Goal: Task Accomplishment & Management: Complete application form

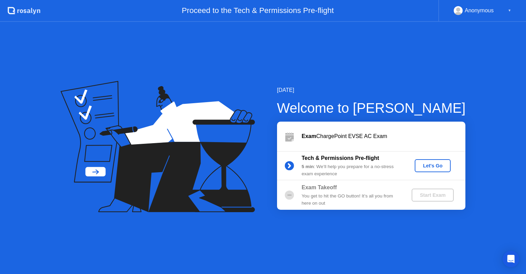
click at [436, 163] on div "Let's Go" at bounding box center [432, 165] width 30 height 5
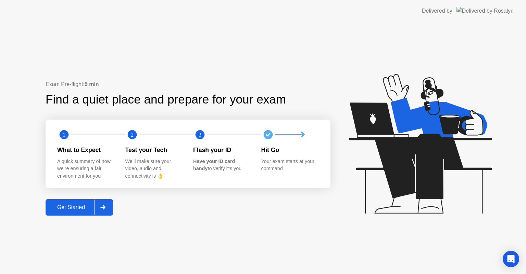
click at [91, 208] on div "Get Started" at bounding box center [71, 208] width 47 height 6
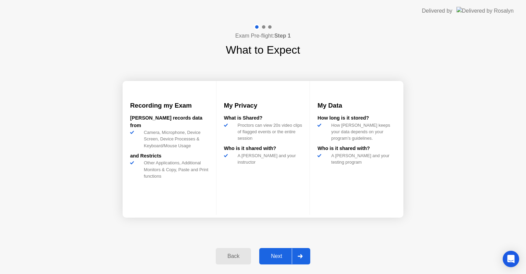
click at [266, 254] on div "Next" at bounding box center [276, 257] width 30 height 6
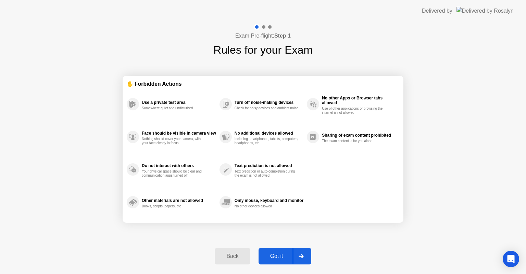
click at [273, 257] on div "Got it" at bounding box center [276, 257] width 32 height 6
select select "**********"
select select "*******"
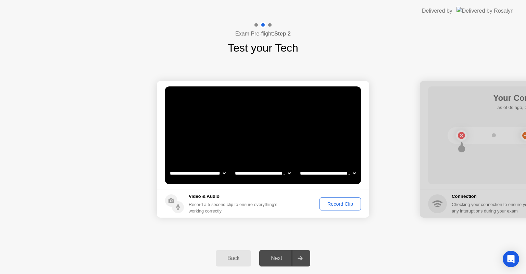
click at [343, 204] on div "Record Clip" at bounding box center [340, 204] width 37 height 5
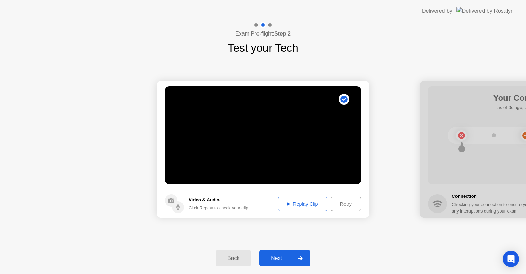
click at [310, 205] on div "Replay Clip" at bounding box center [302, 204] width 44 height 5
click at [280, 256] on div "Next" at bounding box center [276, 259] width 30 height 6
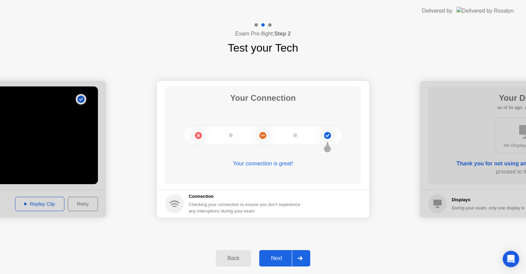
click at [280, 256] on div "Next" at bounding box center [276, 259] width 30 height 6
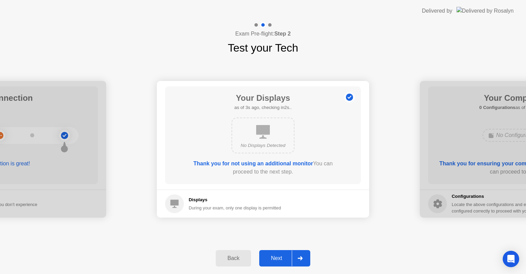
click at [280, 256] on div "Next" at bounding box center [276, 259] width 30 height 6
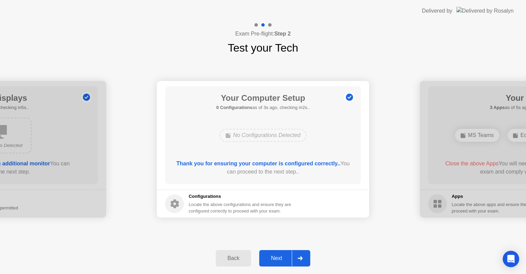
click at [280, 256] on div "Next" at bounding box center [276, 259] width 30 height 6
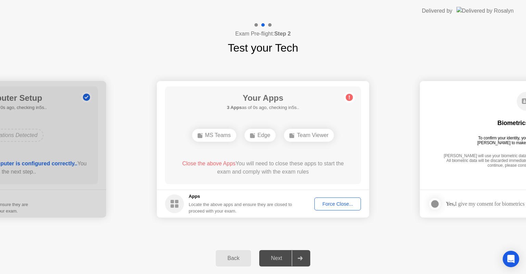
click at [327, 206] on div "Force Close..." at bounding box center [338, 204] width 42 height 5
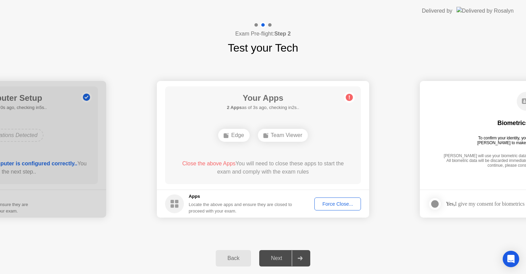
click at [340, 208] on button "Force Close..." at bounding box center [337, 204] width 47 height 13
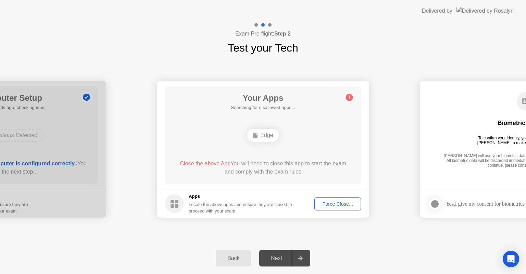
click at [331, 204] on div "Force Close..." at bounding box center [338, 204] width 42 height 5
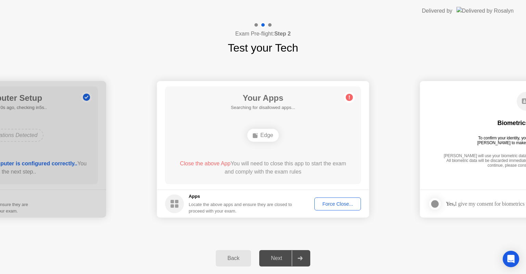
click at [272, 259] on div "Next" at bounding box center [276, 259] width 30 height 6
click at [324, 203] on div "Force Close..." at bounding box center [338, 204] width 42 height 5
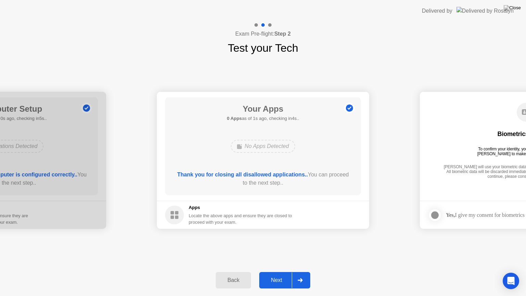
click at [274, 274] on div "Next" at bounding box center [276, 280] width 30 height 6
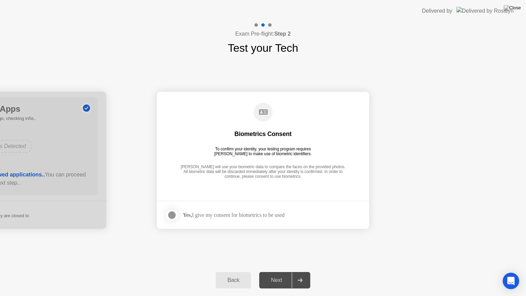
click at [228, 213] on div "Yes, I give my consent for biometrics to be used" at bounding box center [234, 214] width 102 height 7
click at [169, 216] on div at bounding box center [172, 215] width 8 height 8
click at [282, 274] on div "Next" at bounding box center [276, 280] width 30 height 6
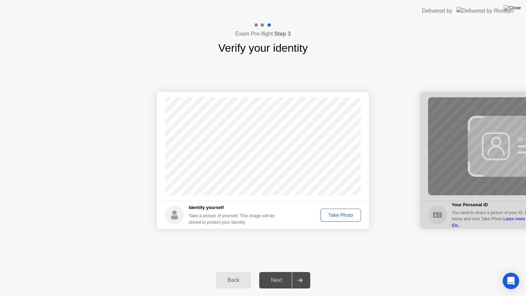
click at [339, 216] on div "Take Photo" at bounding box center [341, 214] width 36 height 5
click at [273, 274] on div "Next" at bounding box center [276, 280] width 30 height 6
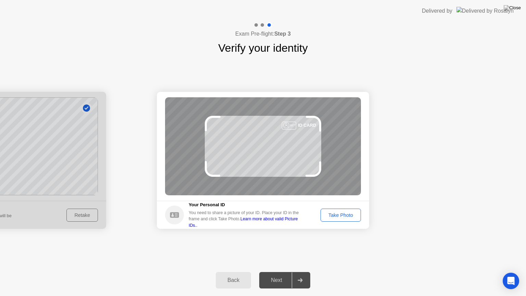
click at [332, 217] on div "Take Photo" at bounding box center [341, 214] width 36 height 5
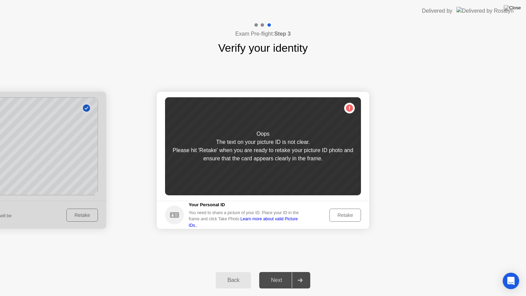
click at [332, 217] on div "Retake" at bounding box center [345, 214] width 27 height 5
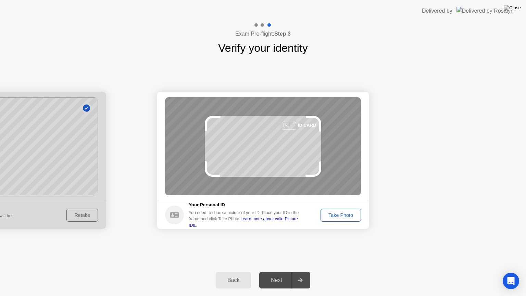
click at [332, 217] on div "Take Photo" at bounding box center [341, 214] width 36 height 5
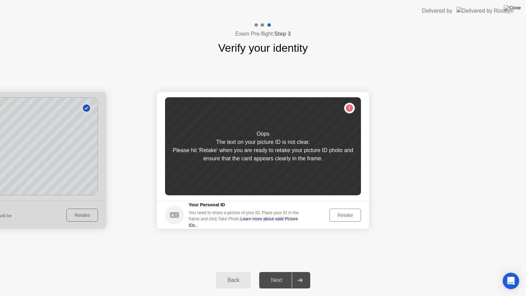
click at [332, 217] on div "Retake" at bounding box center [345, 214] width 27 height 5
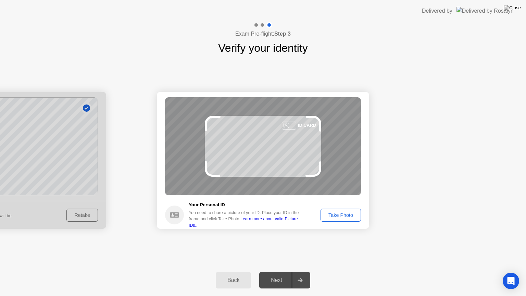
click at [332, 217] on div "Take Photo" at bounding box center [341, 214] width 36 height 5
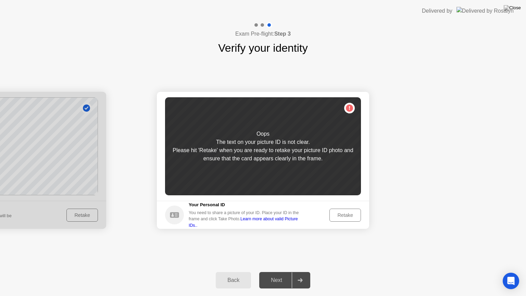
click at [332, 217] on div "Retake" at bounding box center [345, 214] width 27 height 5
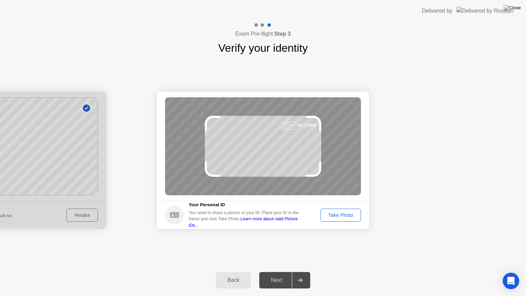
click at [332, 217] on div "Take Photo" at bounding box center [341, 214] width 36 height 5
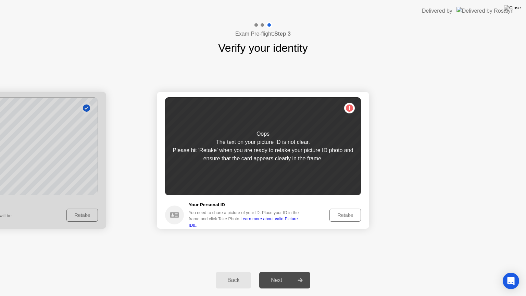
click at [354, 217] on div "Retake" at bounding box center [345, 214] width 27 height 5
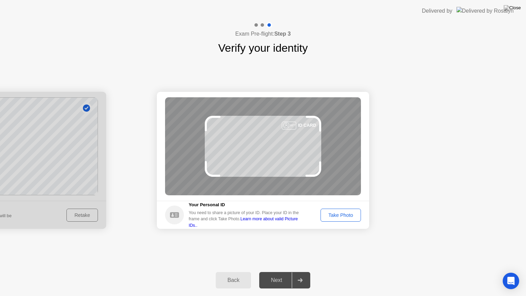
click at [354, 217] on div "Take Photo" at bounding box center [341, 214] width 36 height 5
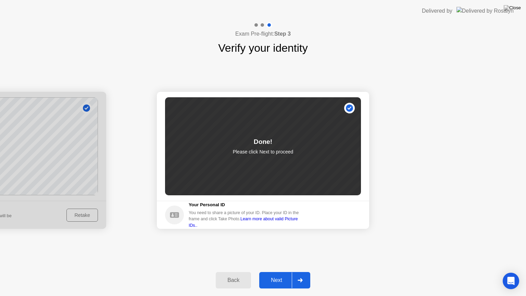
click at [279, 274] on button "Next" at bounding box center [284, 280] width 51 height 16
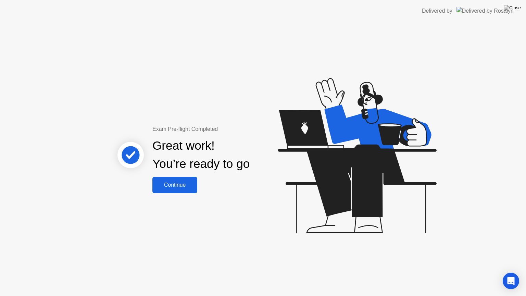
click at [167, 177] on button "Continue" at bounding box center [174, 185] width 45 height 16
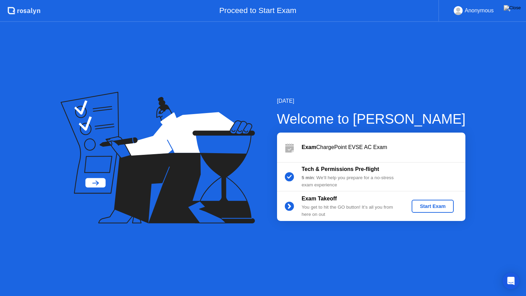
click at [424, 201] on button "Start Exam" at bounding box center [432, 205] width 42 height 13
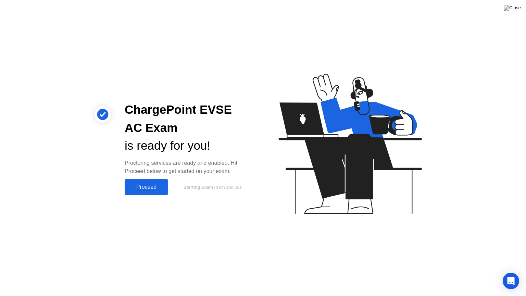
click at [156, 184] on div "Proceed" at bounding box center [146, 187] width 39 height 6
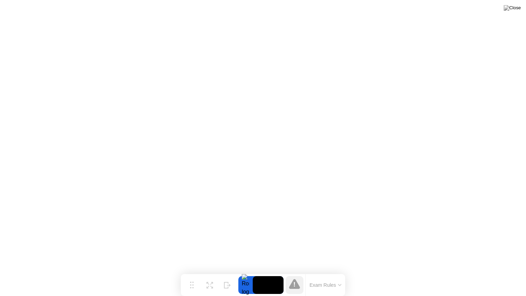
click at [297, 274] on icon at bounding box center [294, 284] width 11 height 10
click at [293, 274] on div at bounding box center [294, 285] width 18 height 18
click at [292, 274] on icon at bounding box center [294, 284] width 11 height 10
click at [259, 274] on video at bounding box center [268, 285] width 31 height 18
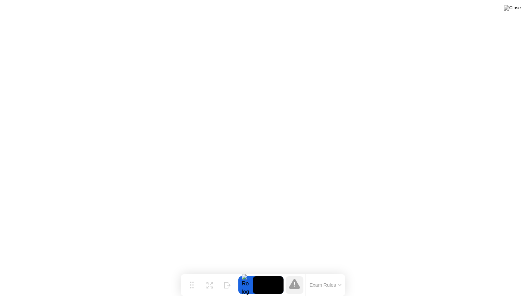
click at [245, 274] on div at bounding box center [245, 285] width 14 height 18
click at [295, 274] on icon at bounding box center [294, 284] width 11 height 10
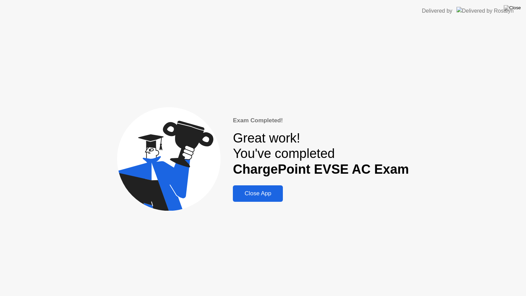
click at [250, 190] on div "Close App" at bounding box center [258, 193] width 46 height 7
